Goal: Obtain resource: Download file/media

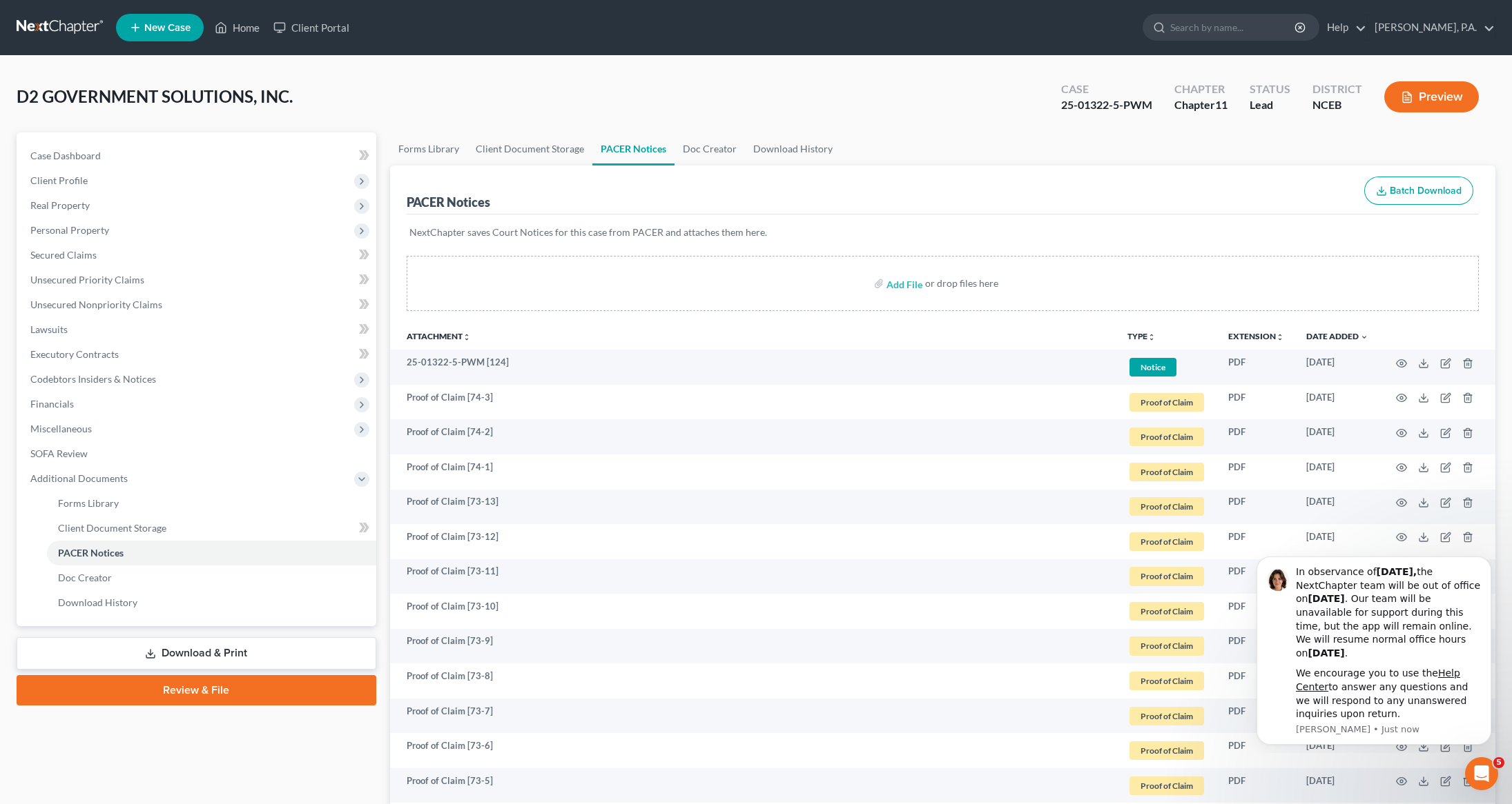
click at [80, 27] on link at bounding box center [61, 27] width 89 height 24
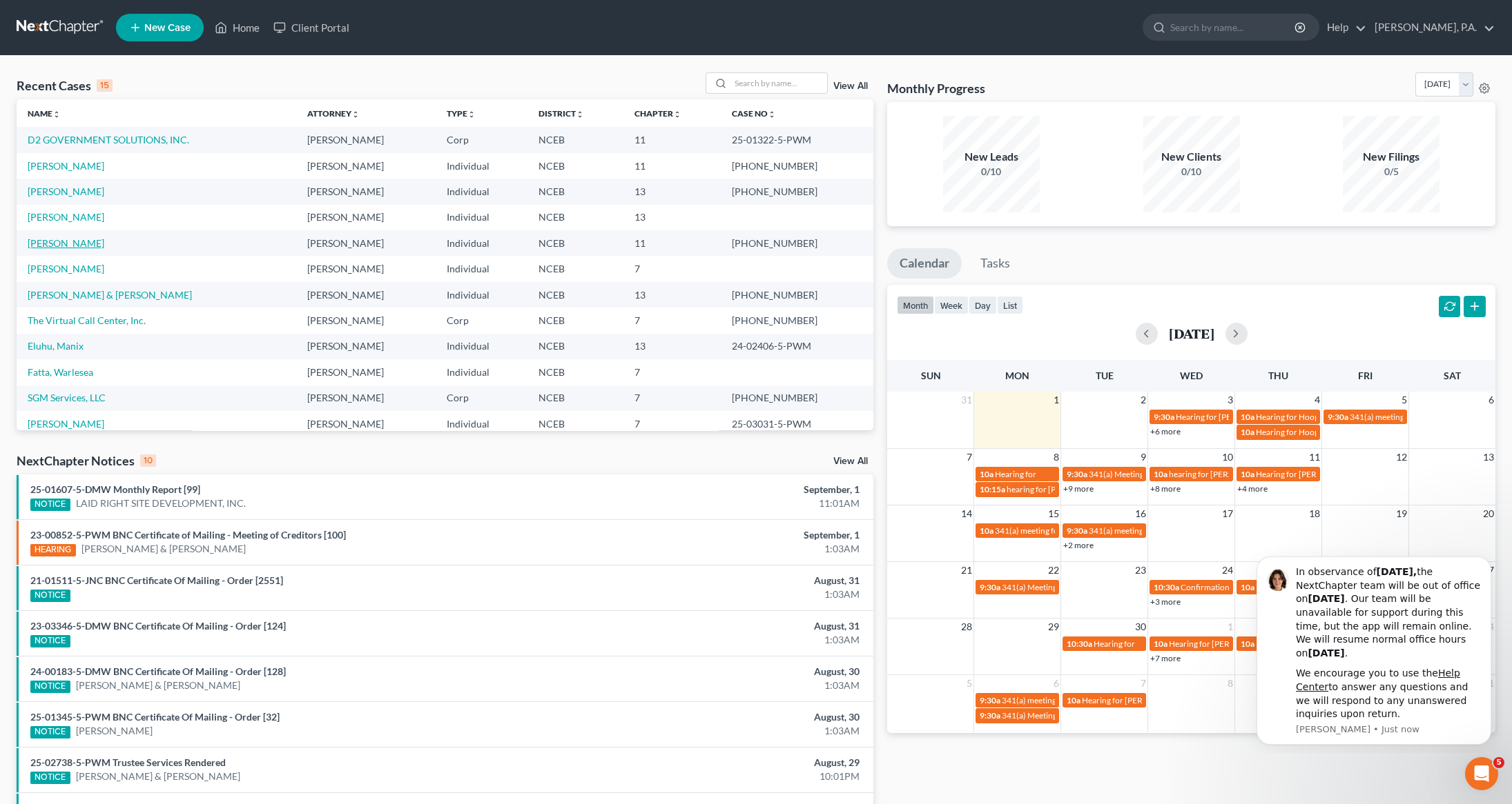
click at [52, 244] on link "[PERSON_NAME]" at bounding box center [65, 243] width 77 height 12
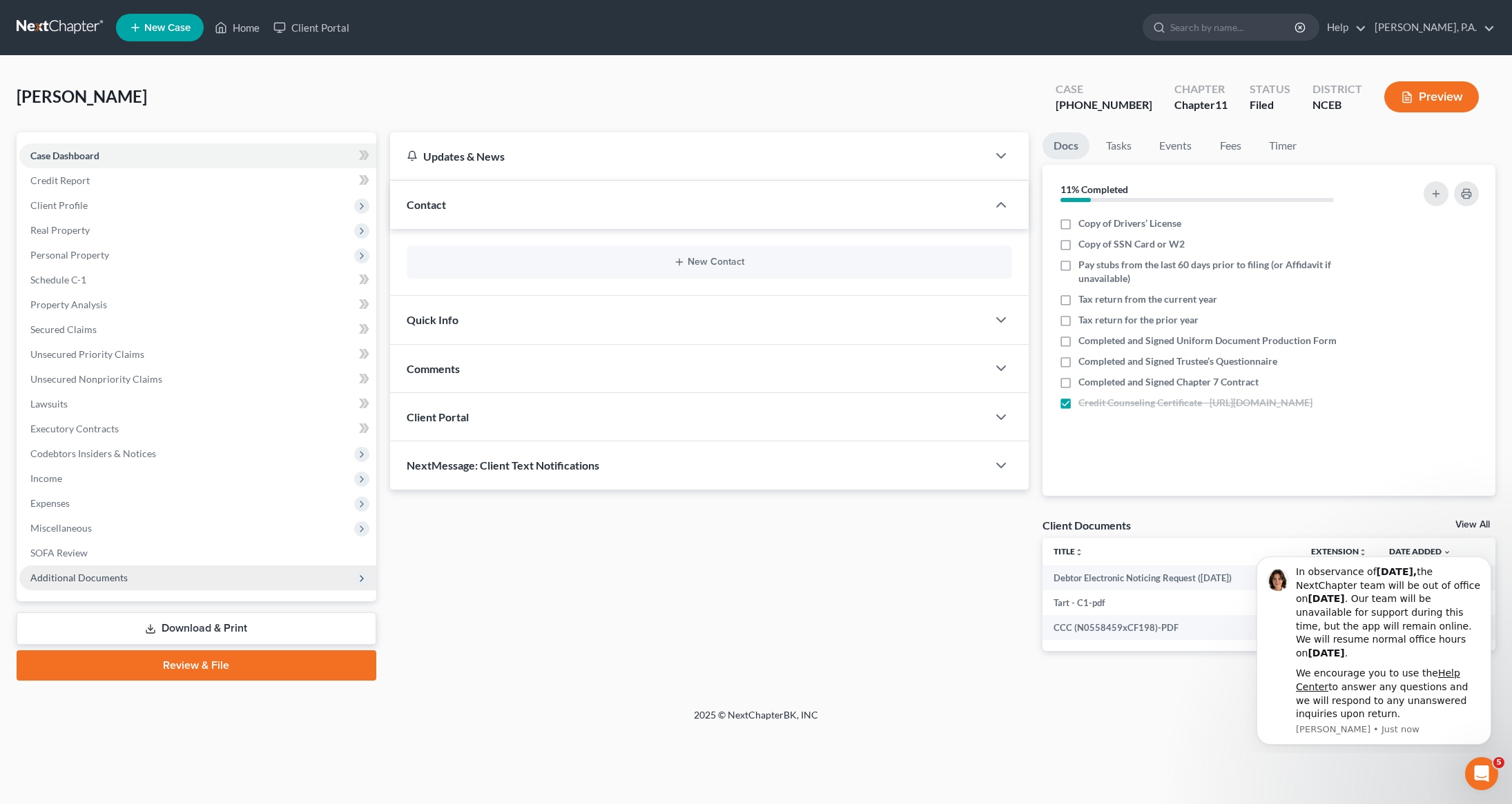
click at [134, 578] on span "Additional Documents" at bounding box center [197, 578] width 357 height 24
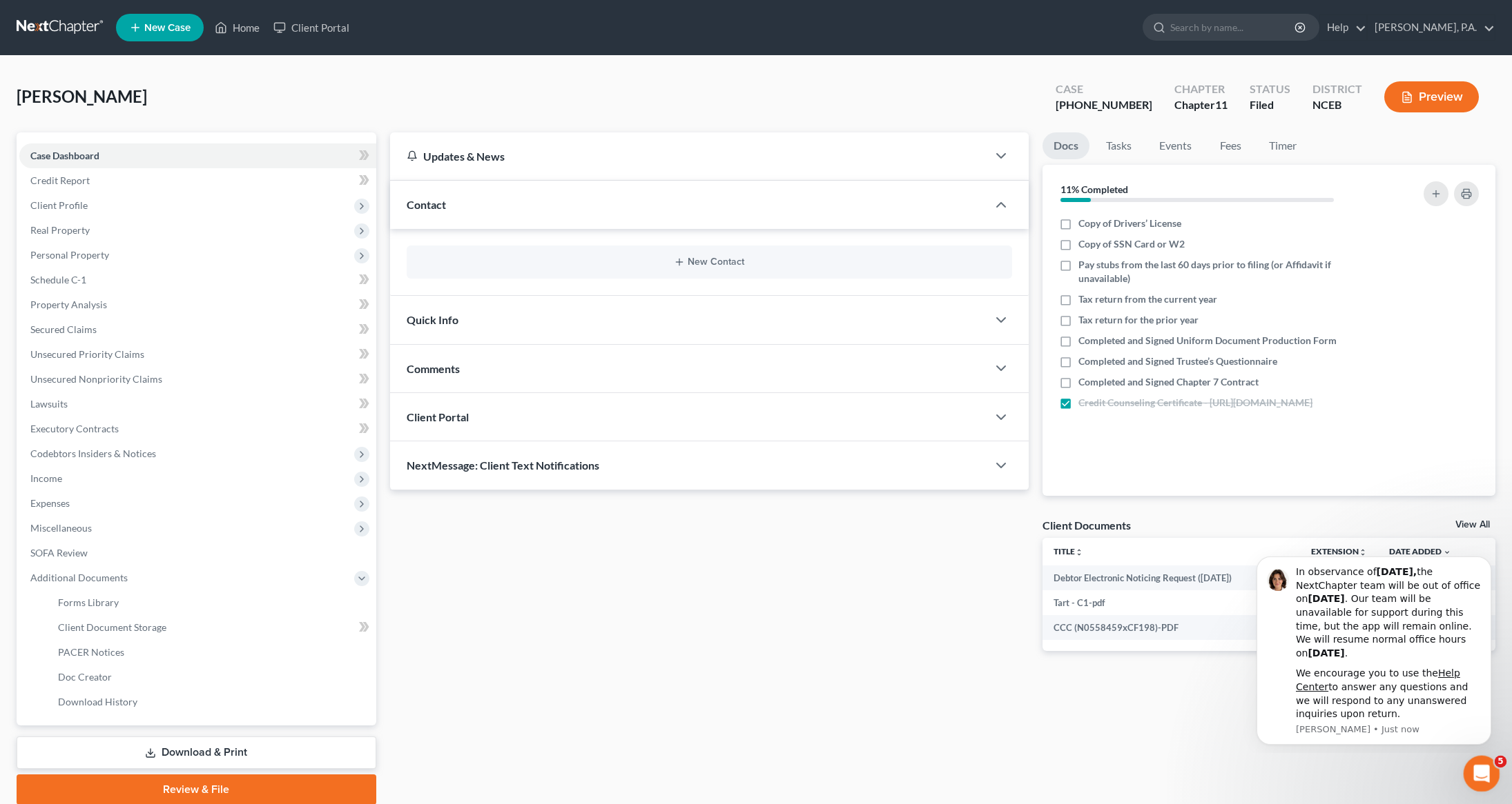
click at [1488, 765] on div "Open Intercom Messenger" at bounding box center [1479, 771] width 45 height 45
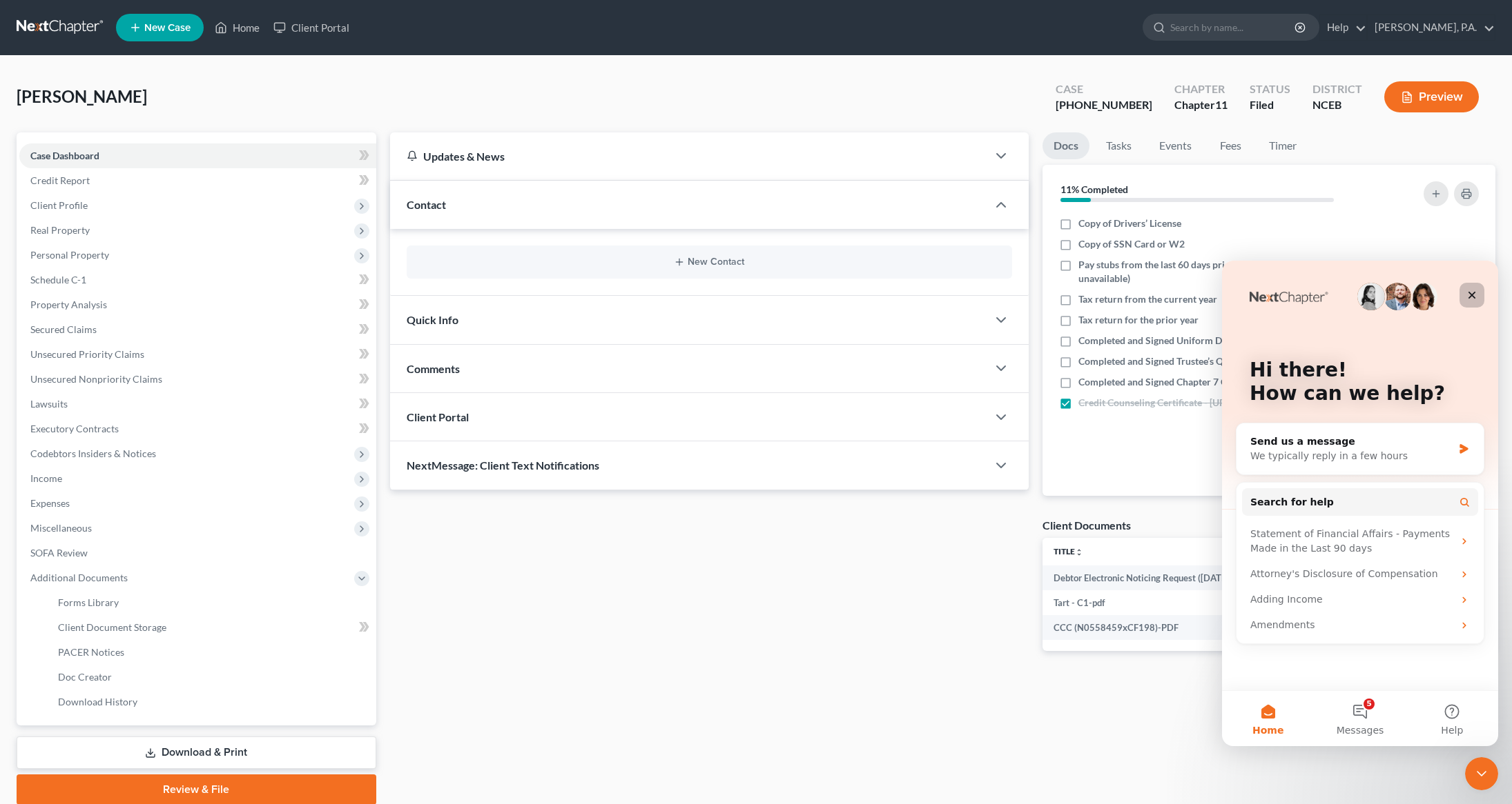
click at [1466, 293] on icon "Close" at bounding box center [1471, 295] width 11 height 11
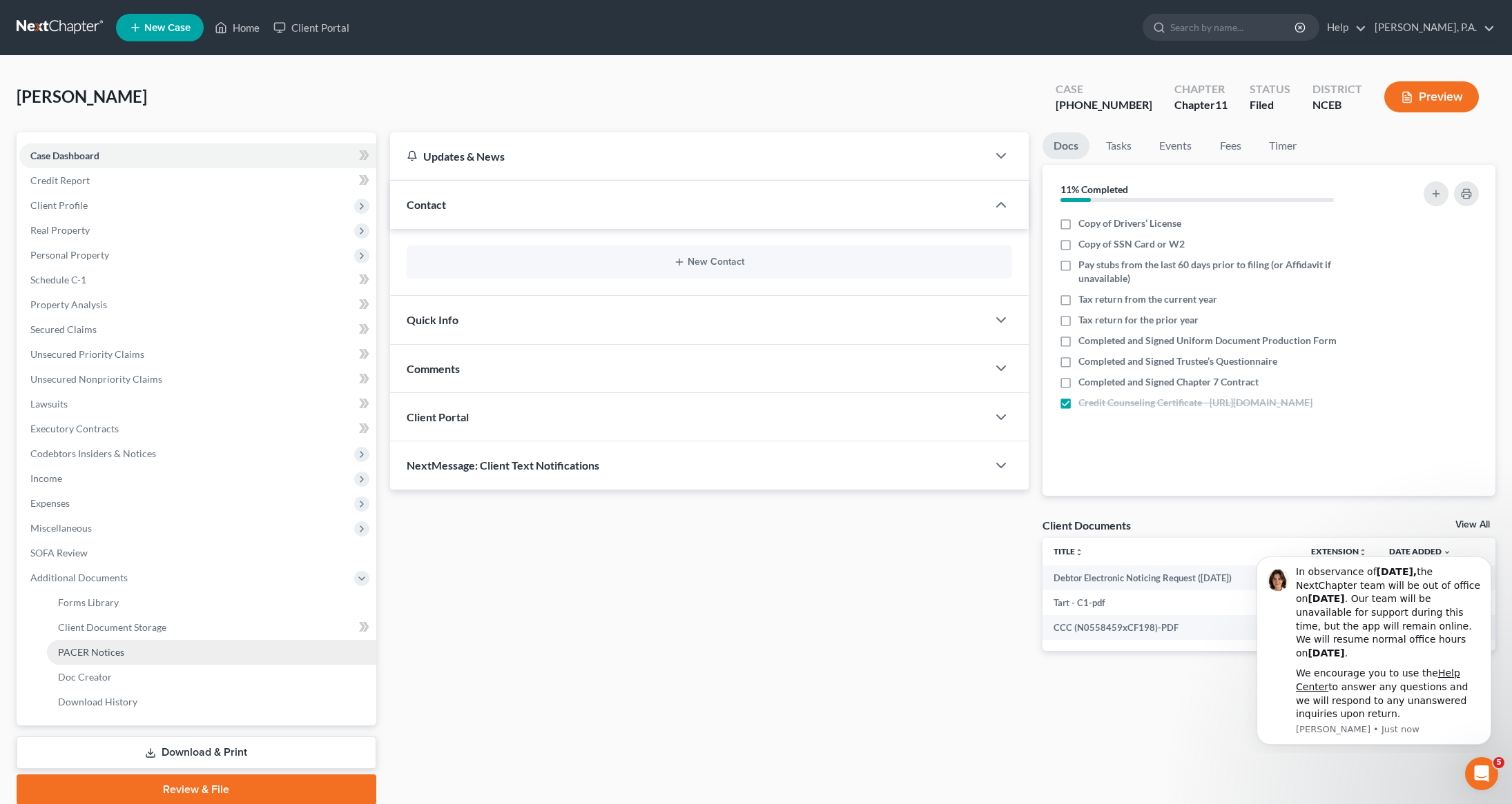
click at [95, 654] on span "PACER Notices" at bounding box center [91, 652] width 66 height 12
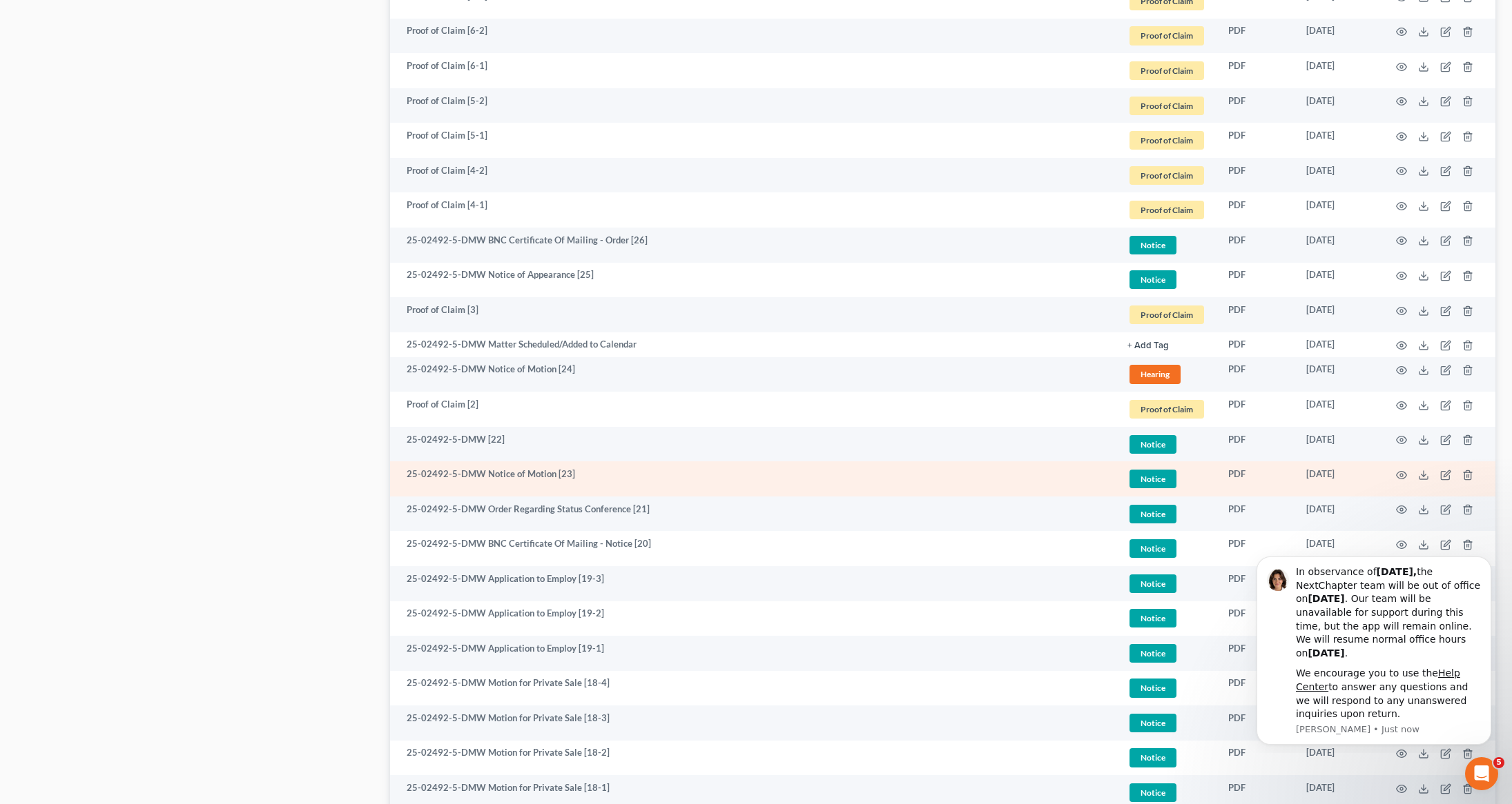
scroll to position [2186, 0]
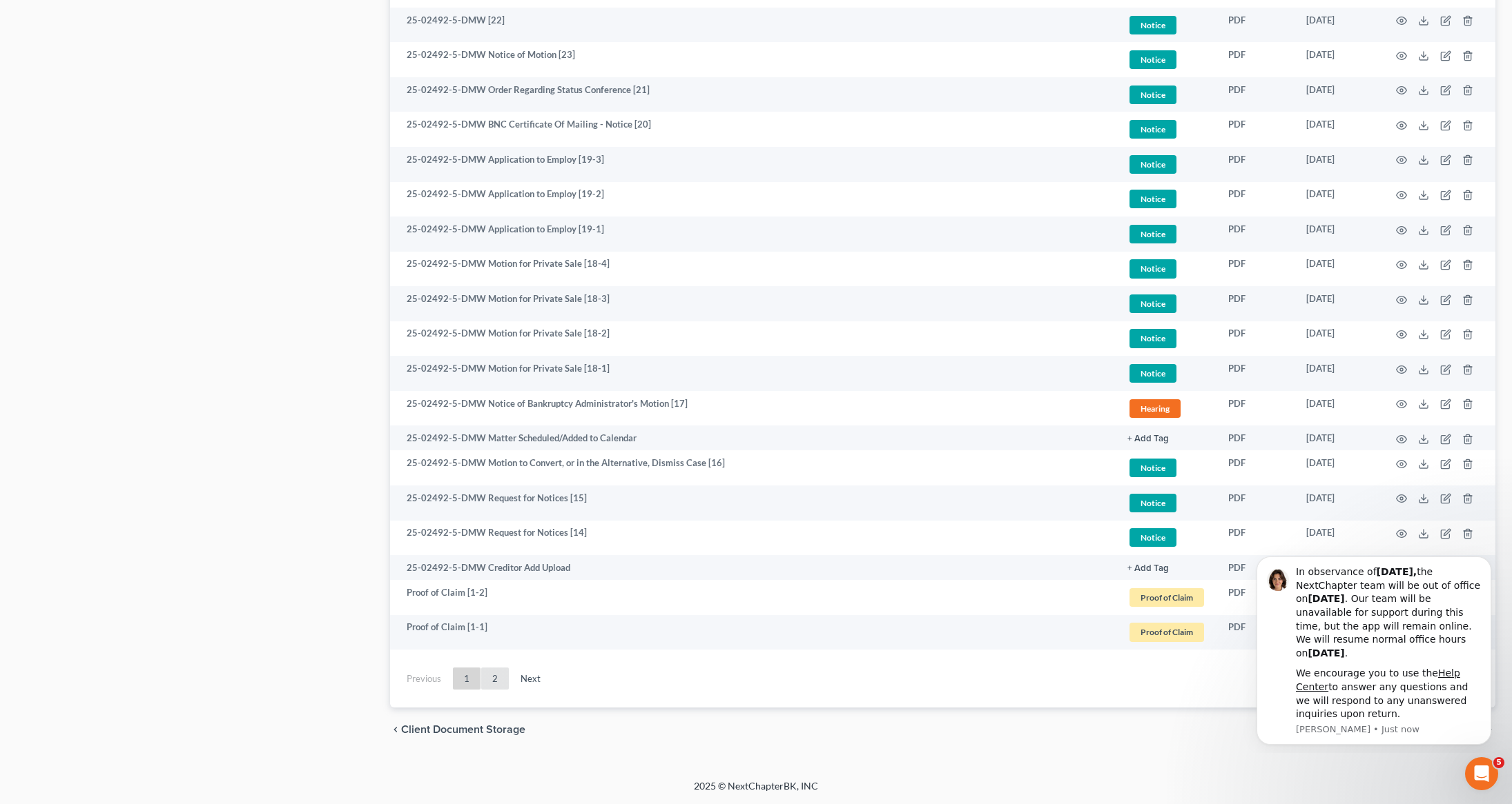
click at [495, 686] on link "2" at bounding box center [495, 679] width 27 height 22
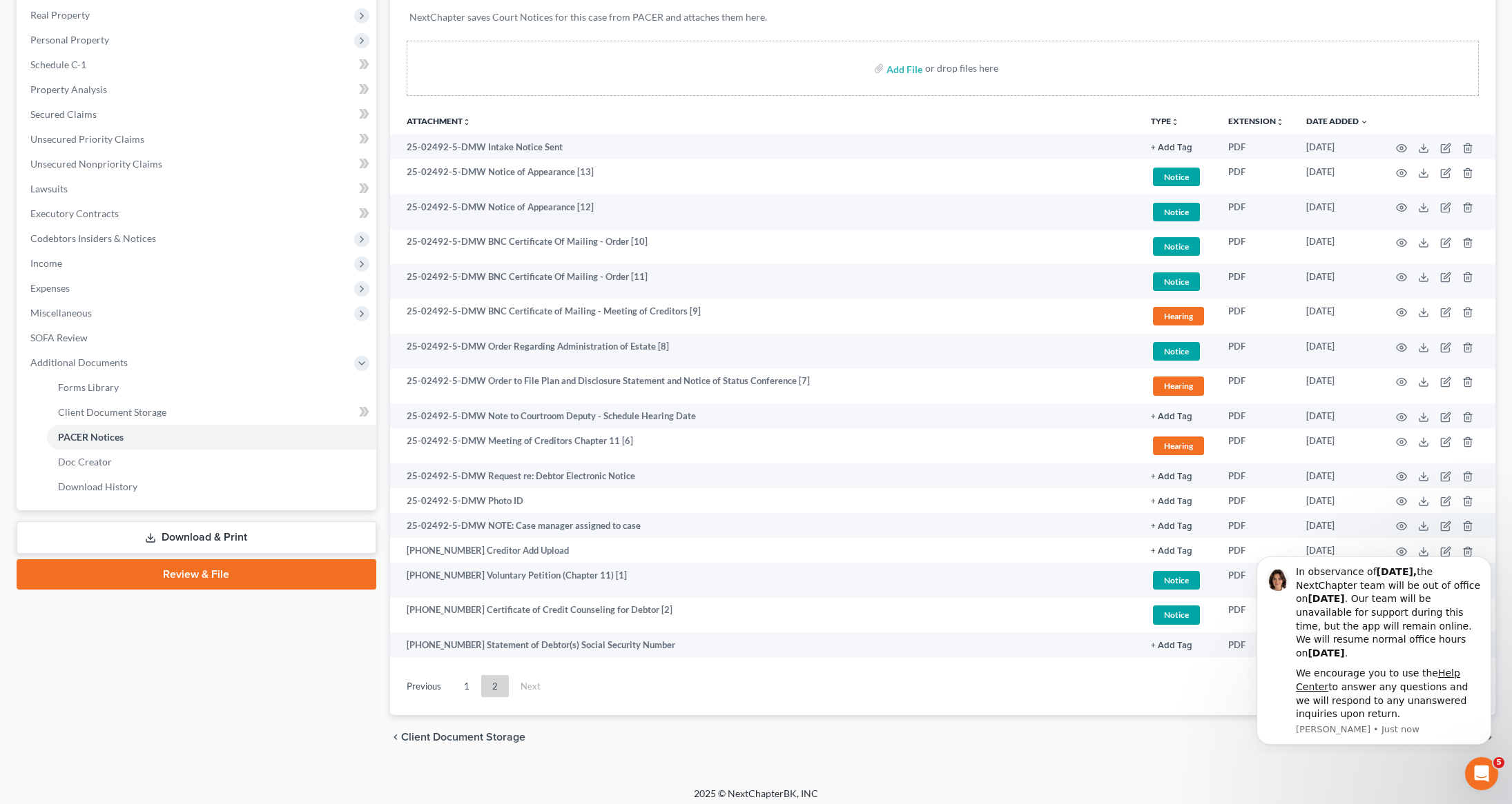
scroll to position [213, 0]
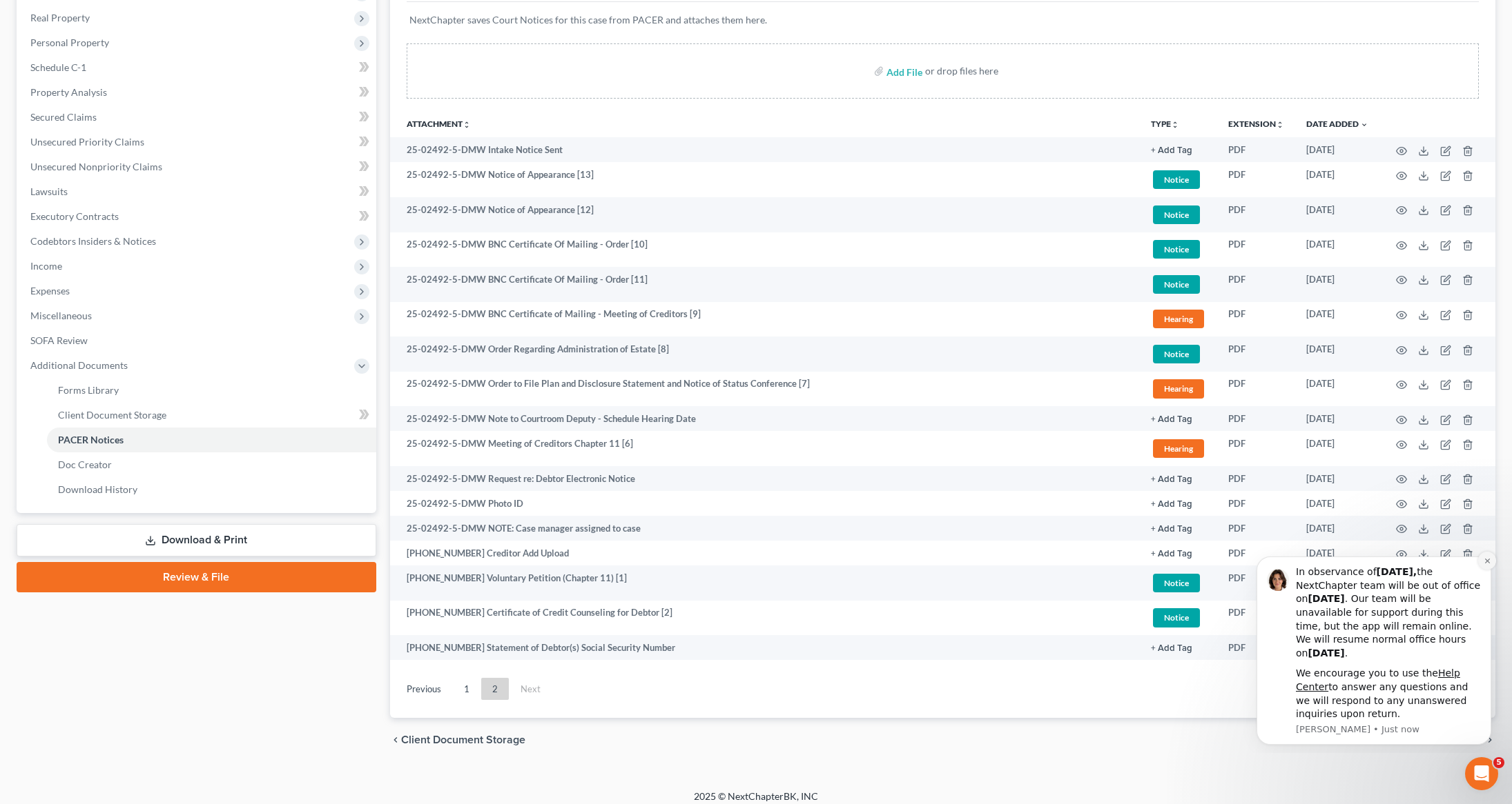
click at [1483, 563] on icon "Dismiss notification" at bounding box center [1487, 561] width 7 height 7
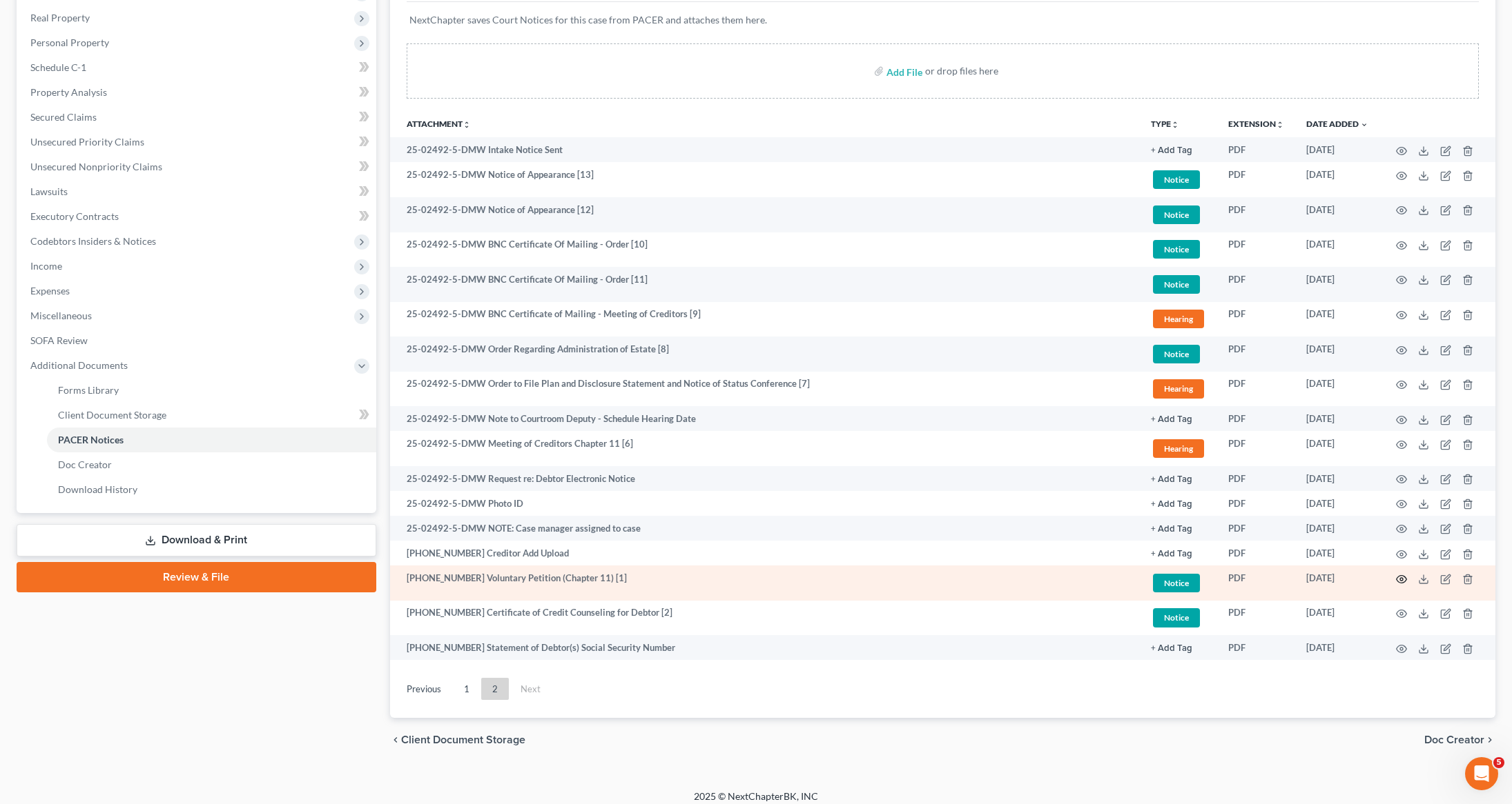
click at [1401, 578] on icon "button" at bounding box center [1401, 579] width 11 height 11
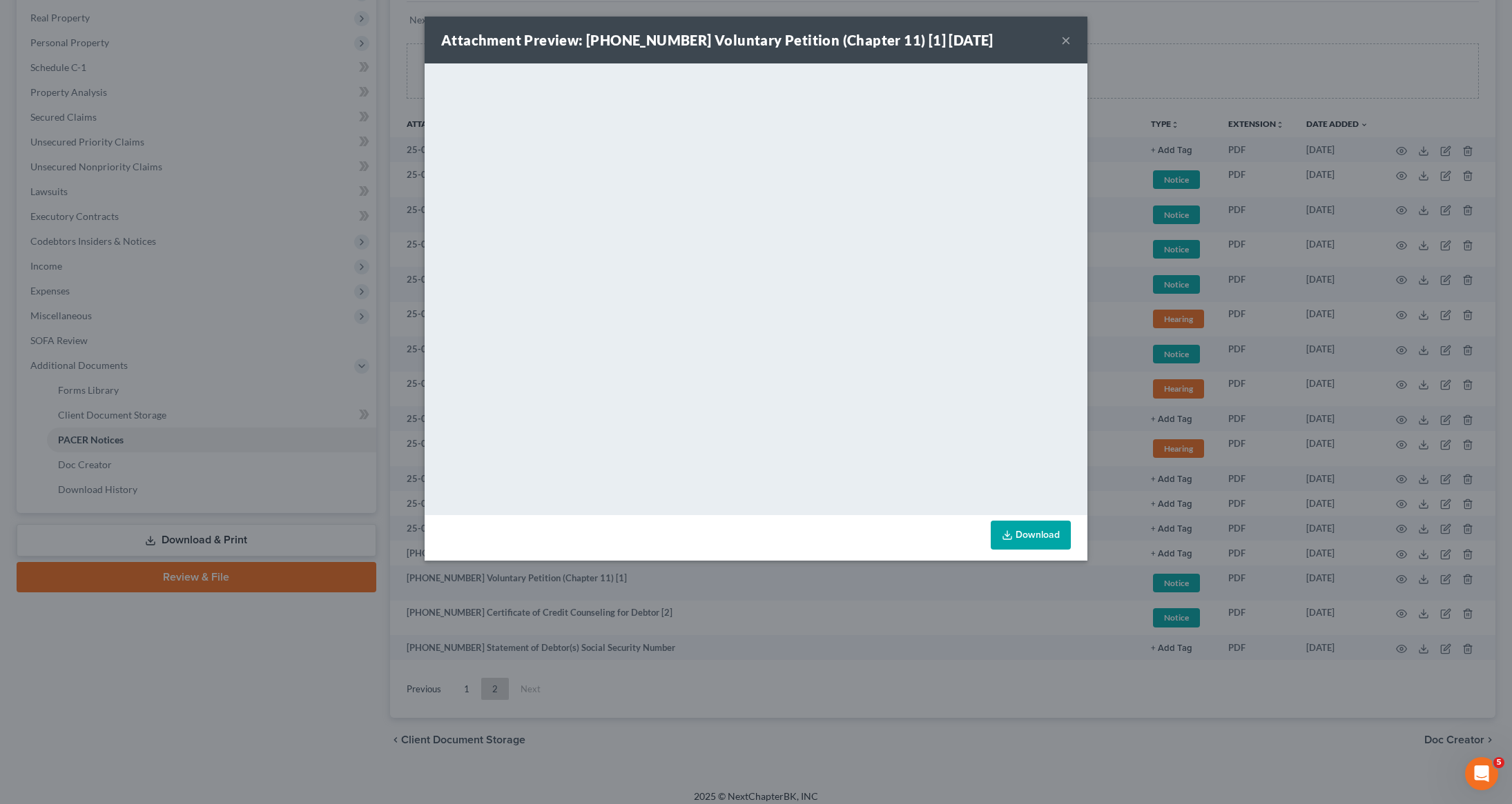
click at [1024, 541] on link "Download" at bounding box center [1030, 535] width 80 height 29
